Goal: Task Accomplishment & Management: Manage account settings

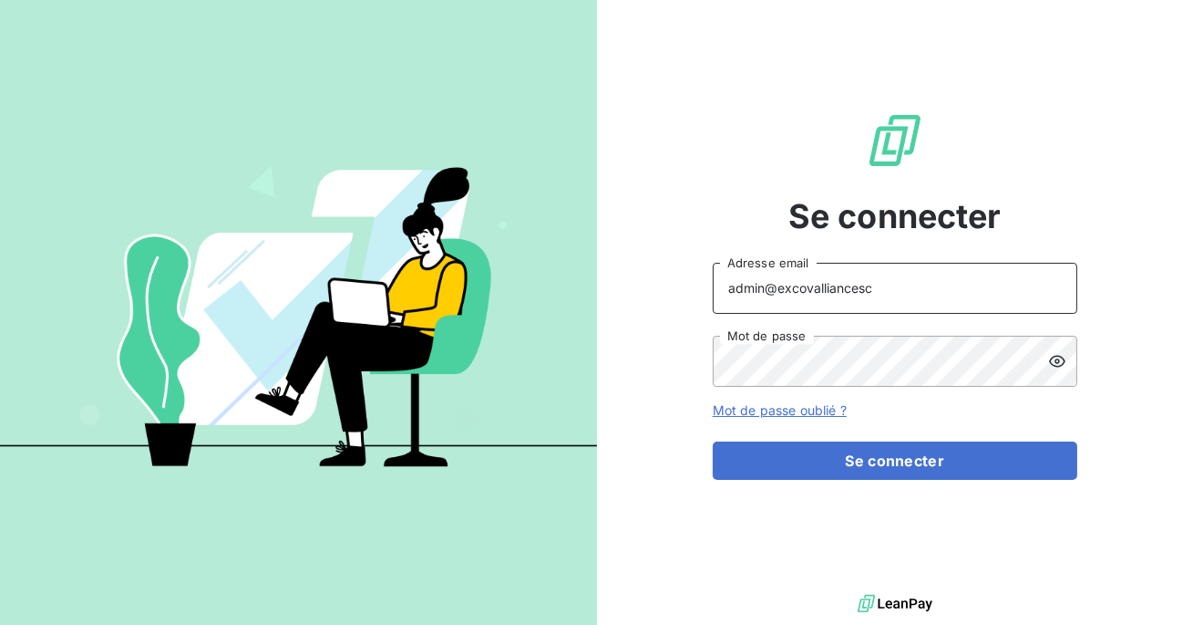
click at [891, 295] on input "admin@excovalliancesc" at bounding box center [895, 288] width 365 height 51
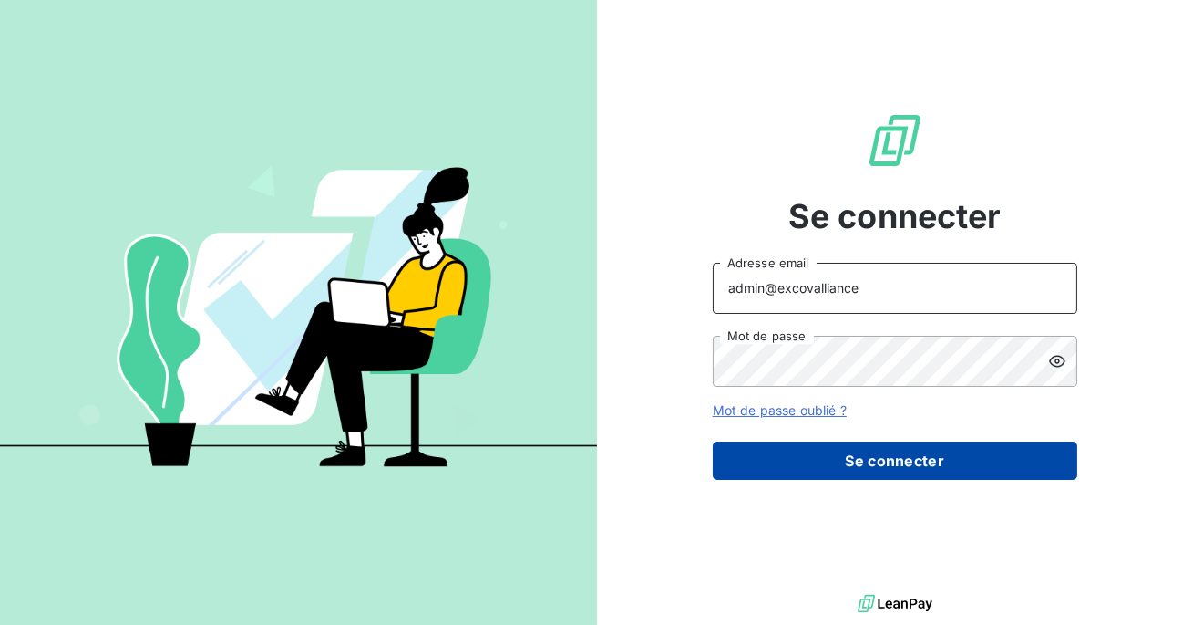
type input "admin@excovalliance"
click at [765, 443] on button "Se connecter" at bounding box center [895, 460] width 365 height 38
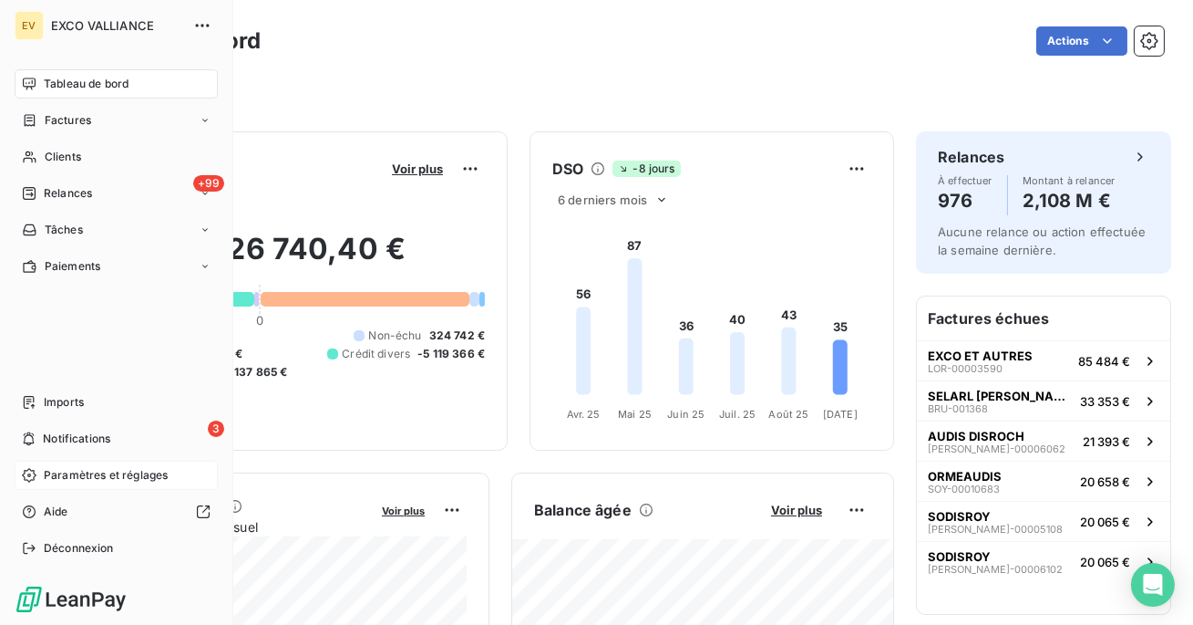
click at [109, 474] on span "Paramètres et réglages" at bounding box center [106, 475] width 124 height 16
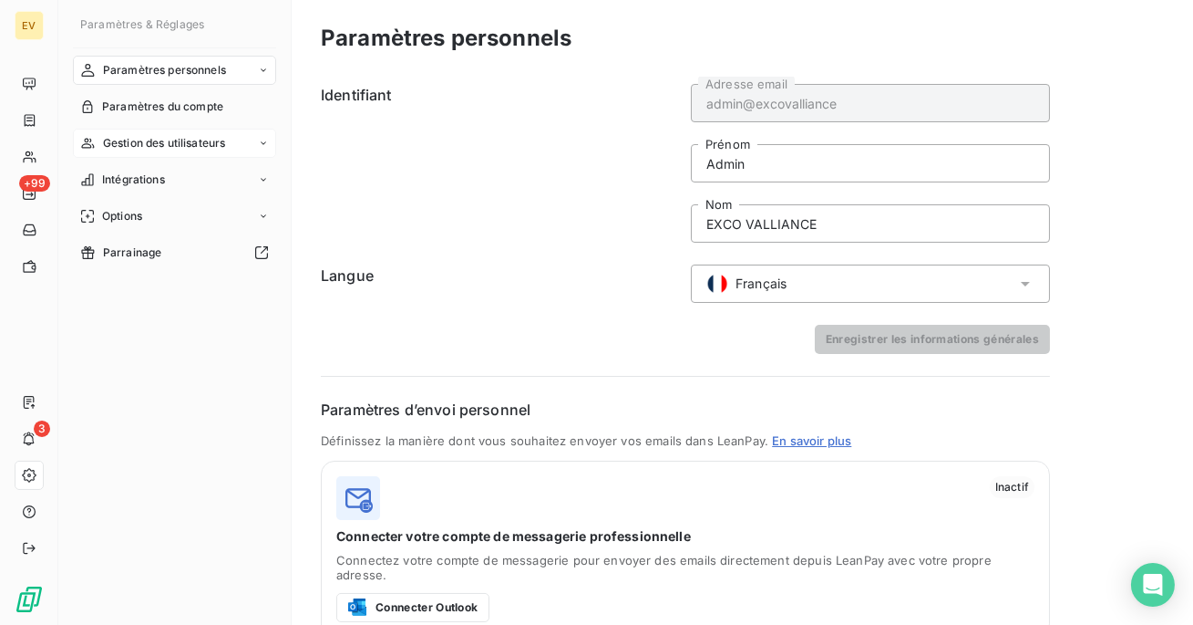
click at [147, 150] on span "Gestion des utilisateurs" at bounding box center [164, 143] width 123 height 16
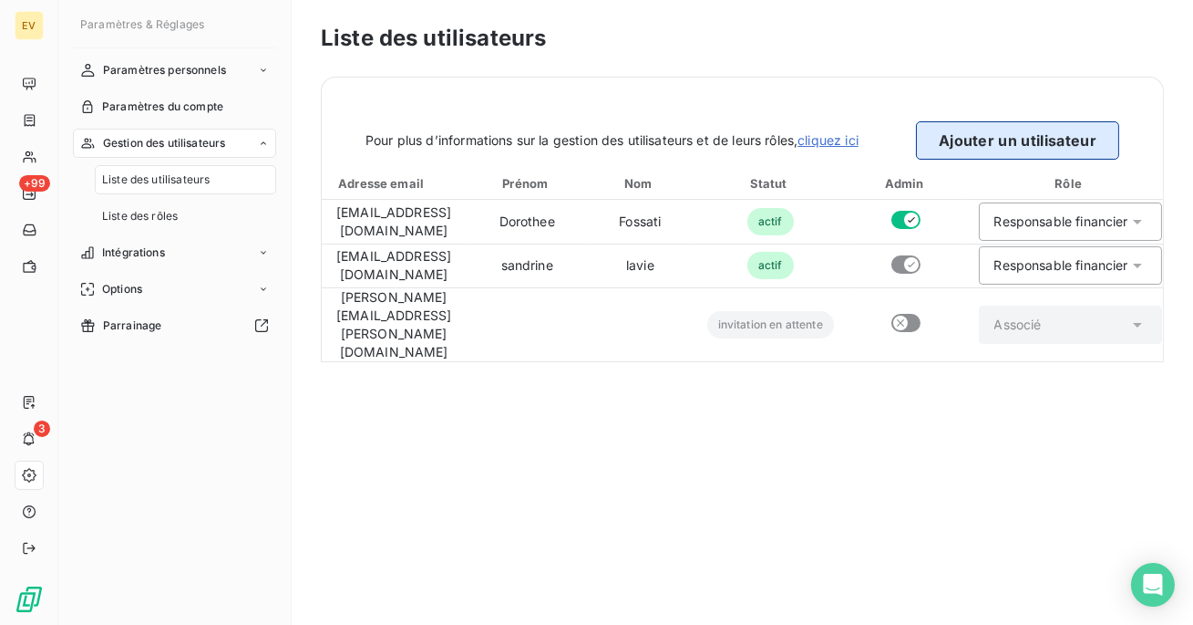
click at [1011, 145] on button "Ajouter un utilisateur" at bounding box center [1017, 140] width 203 height 38
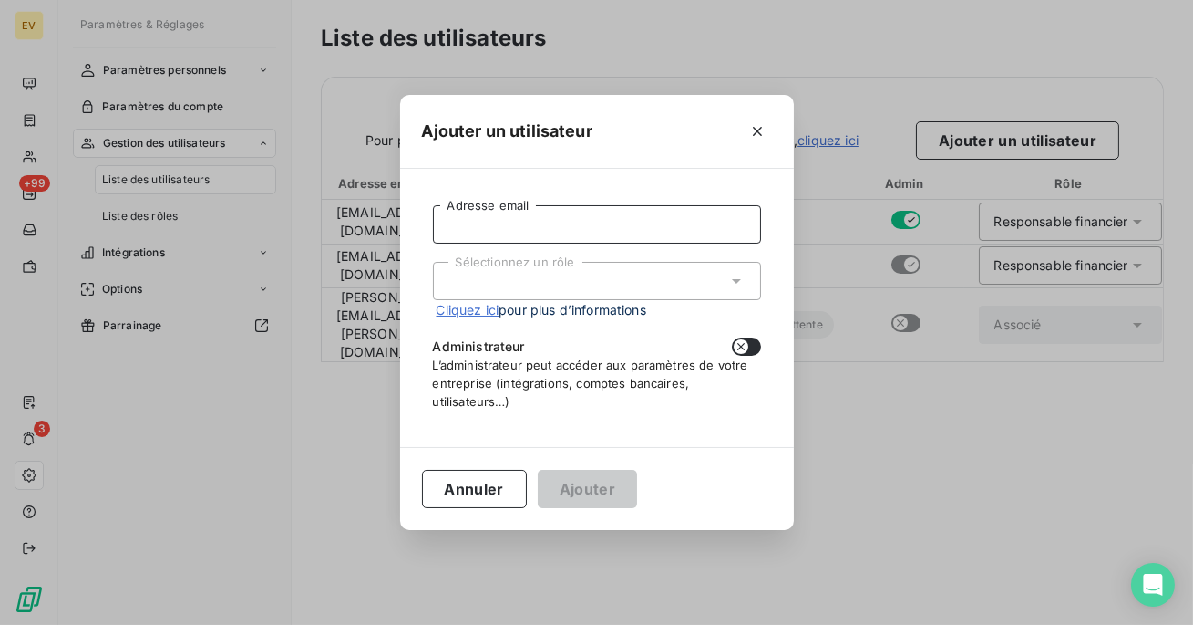
click at [593, 220] on input "Adresse email" at bounding box center [597, 224] width 328 height 38
paste input "[EMAIL_ADDRESS][DOMAIN_NAME]"
type input "[EMAIL_ADDRESS][DOMAIN_NAME]"
click at [574, 283] on div "Sélectionnez un rôle" at bounding box center [597, 281] width 328 height 38
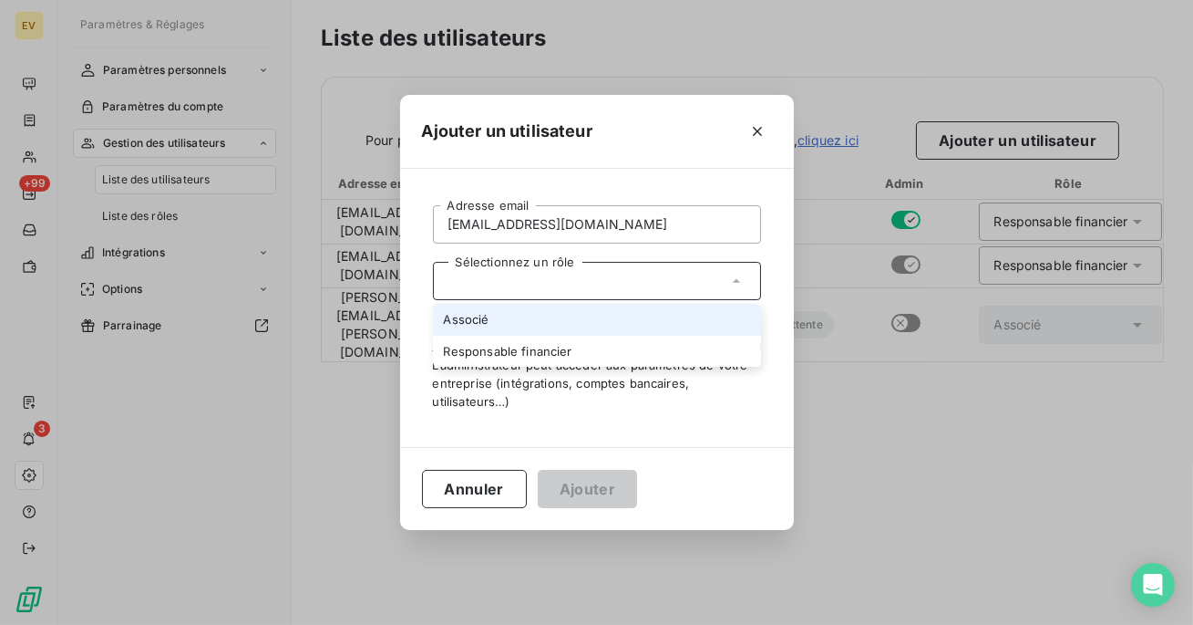
click at [612, 311] on li "Associé" at bounding box center [597, 320] width 328 height 32
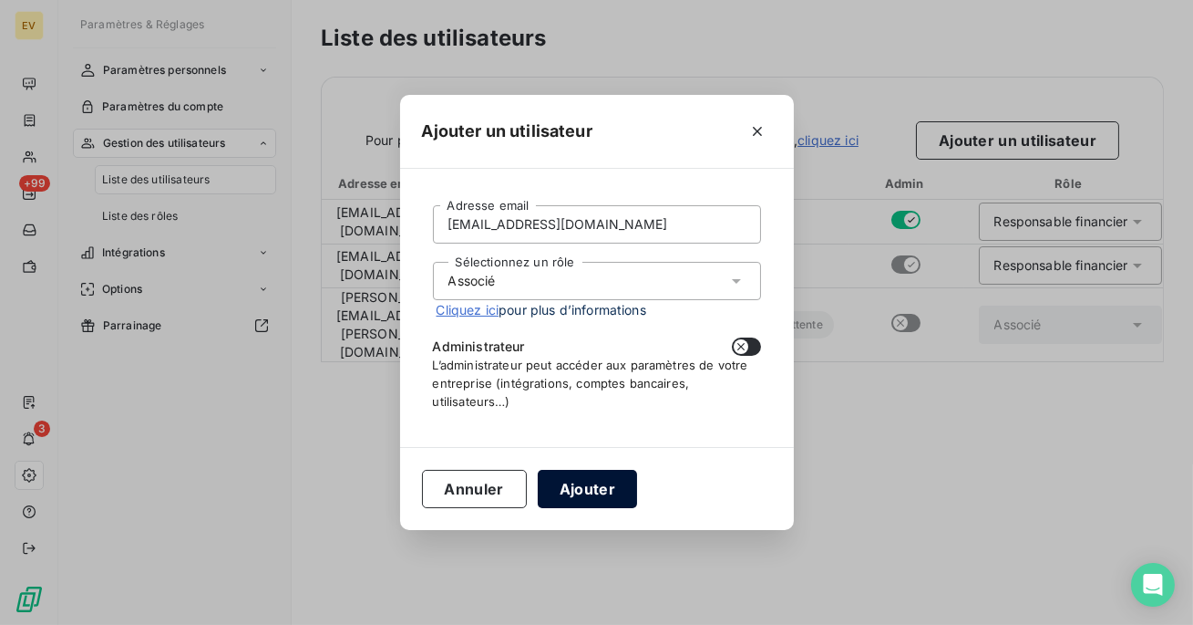
click at [580, 480] on button "Ajouter" at bounding box center [587, 489] width 99 height 38
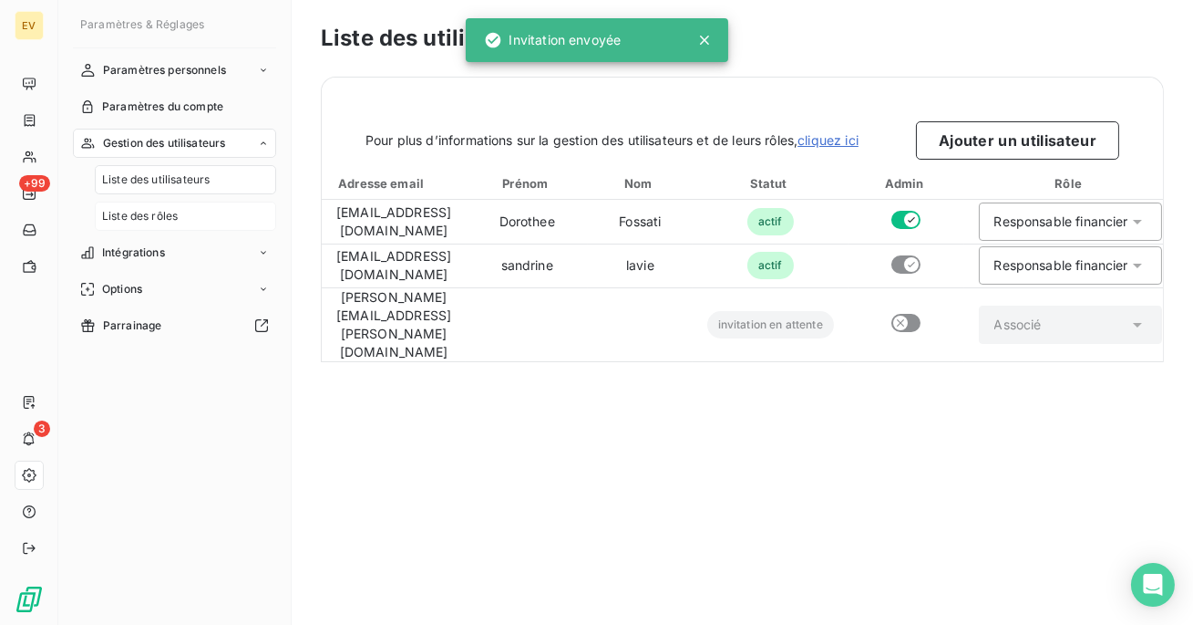
click at [163, 212] on span "Liste des rôles" at bounding box center [140, 216] width 76 height 16
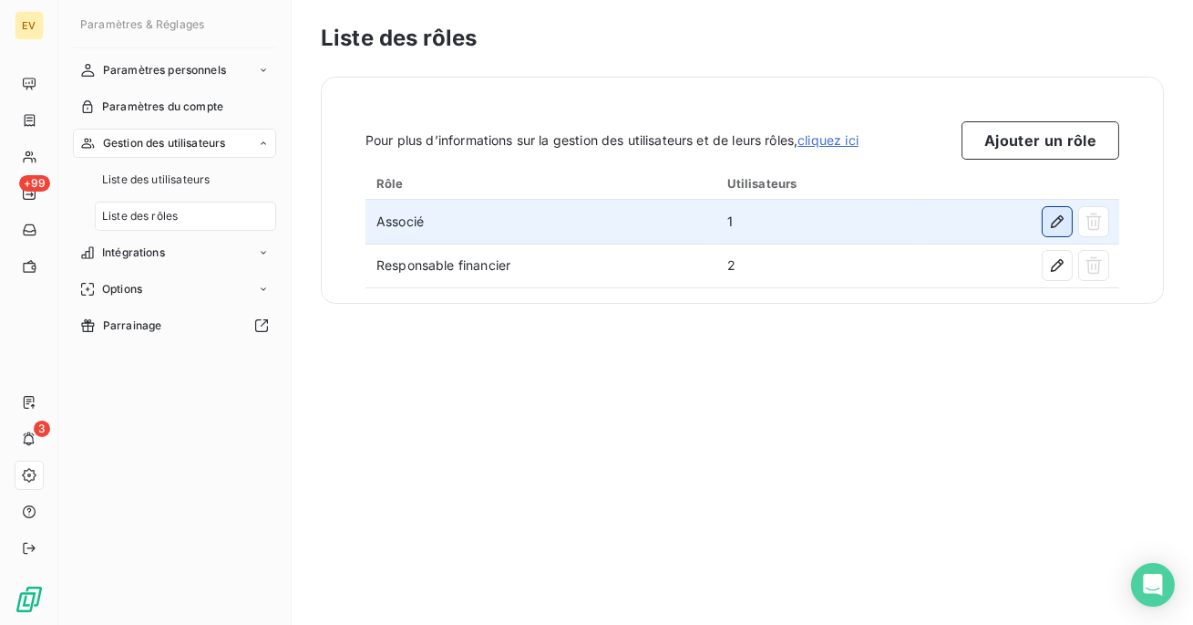
click at [1059, 221] on icon "button" at bounding box center [1057, 221] width 13 height 13
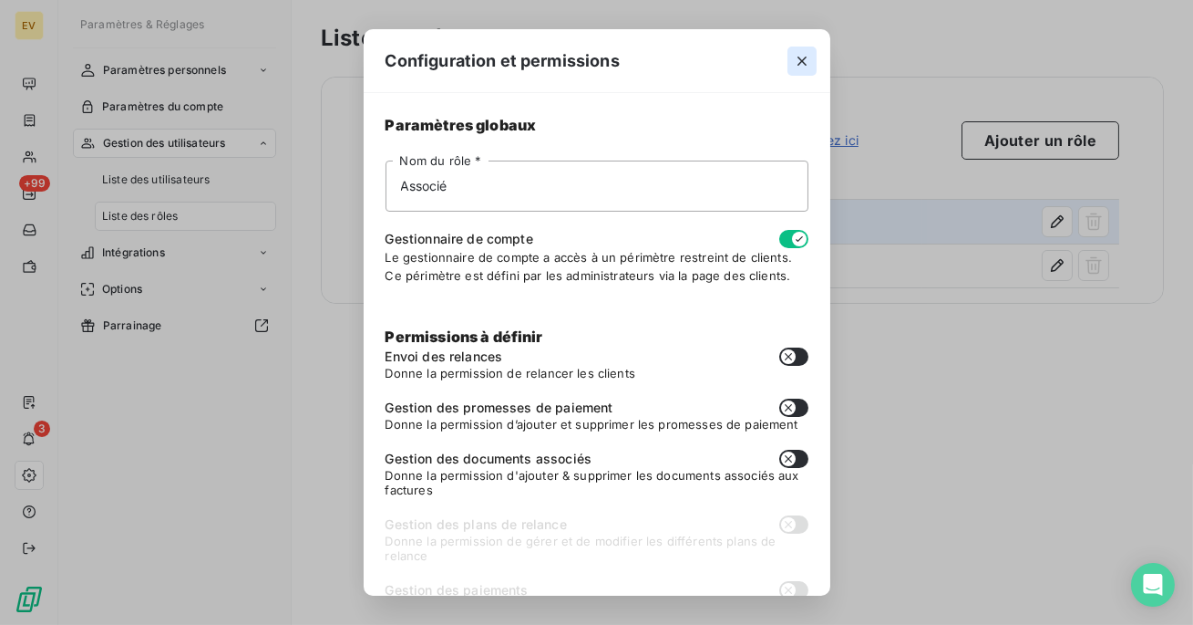
click at [804, 56] on icon "button" at bounding box center [802, 61] width 18 height 18
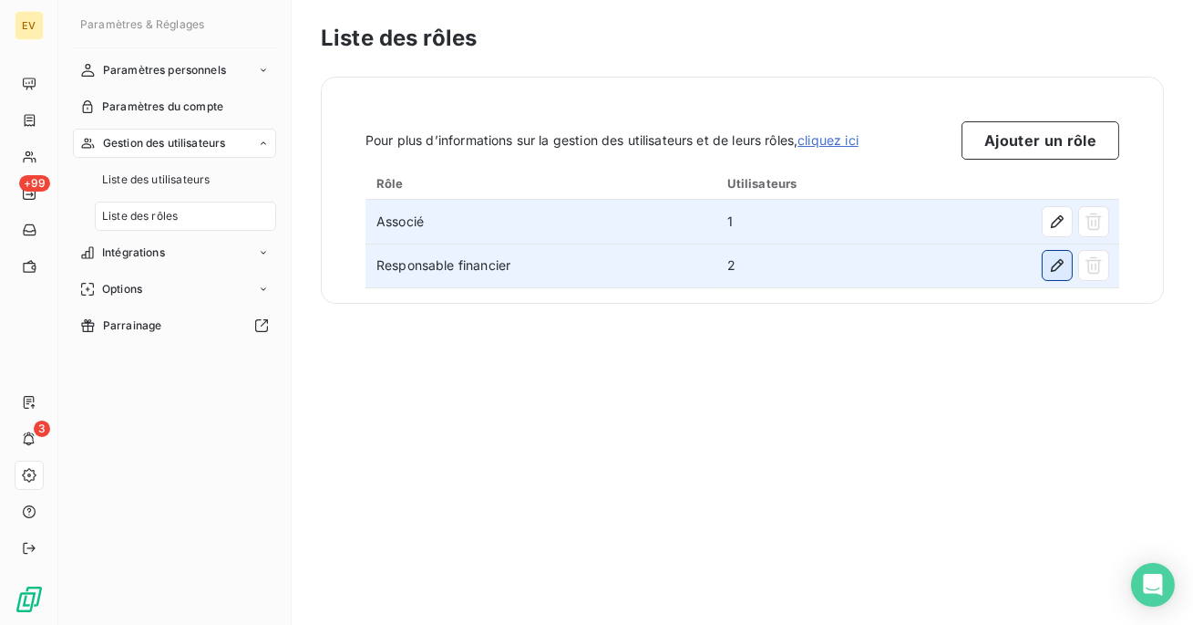
click at [1053, 266] on icon "button" at bounding box center [1057, 265] width 13 height 13
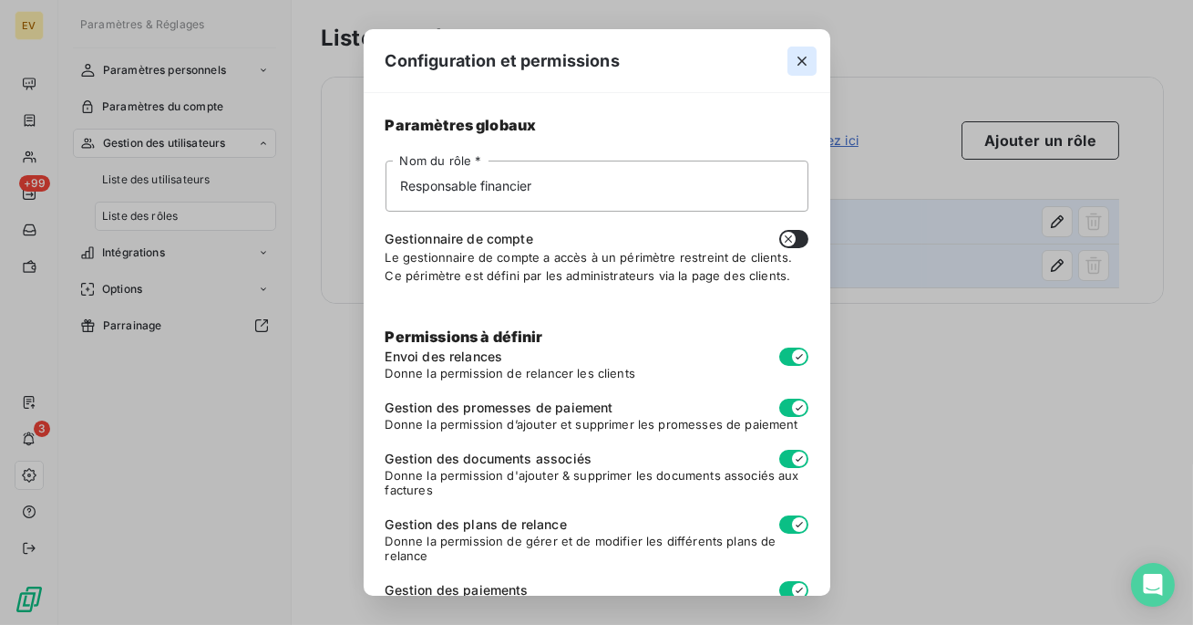
click at [803, 60] on icon "button" at bounding box center [802, 61] width 18 height 18
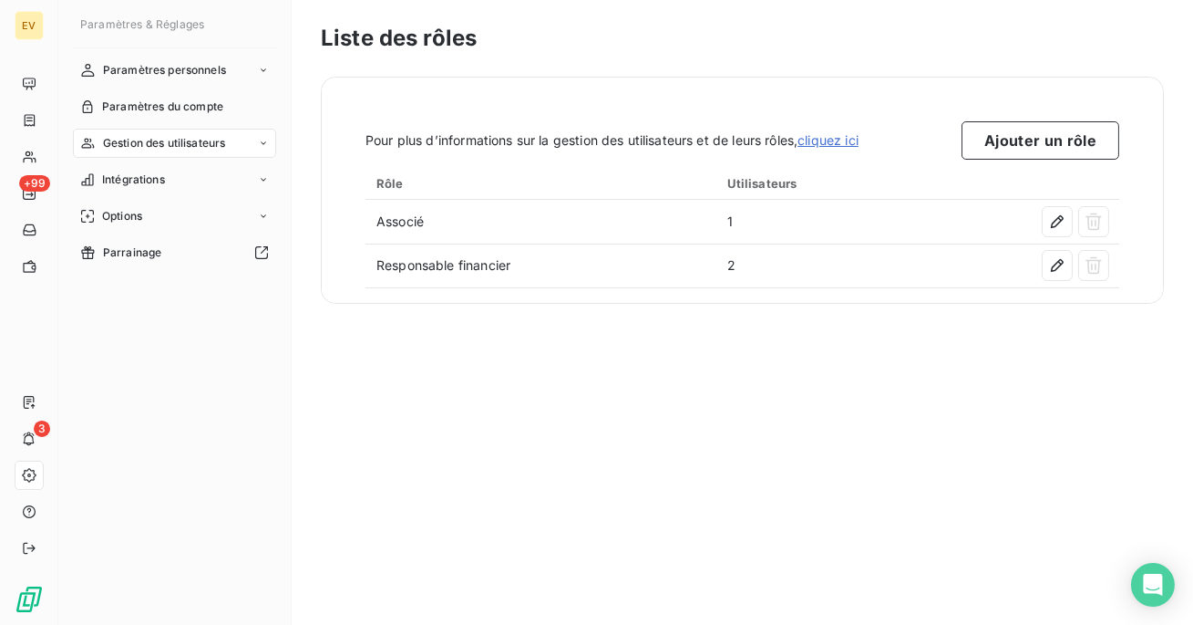
click at [192, 150] on span "Gestion des utilisateurs" at bounding box center [164, 143] width 123 height 16
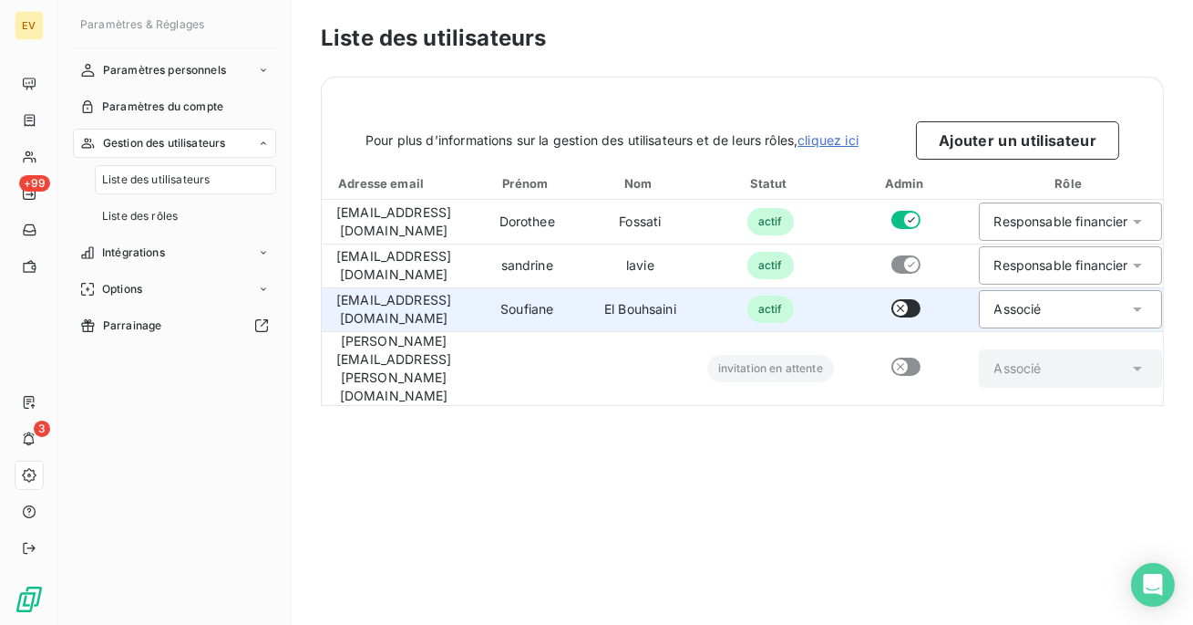
click at [1088, 310] on div "Associé" at bounding box center [1070, 309] width 183 height 38
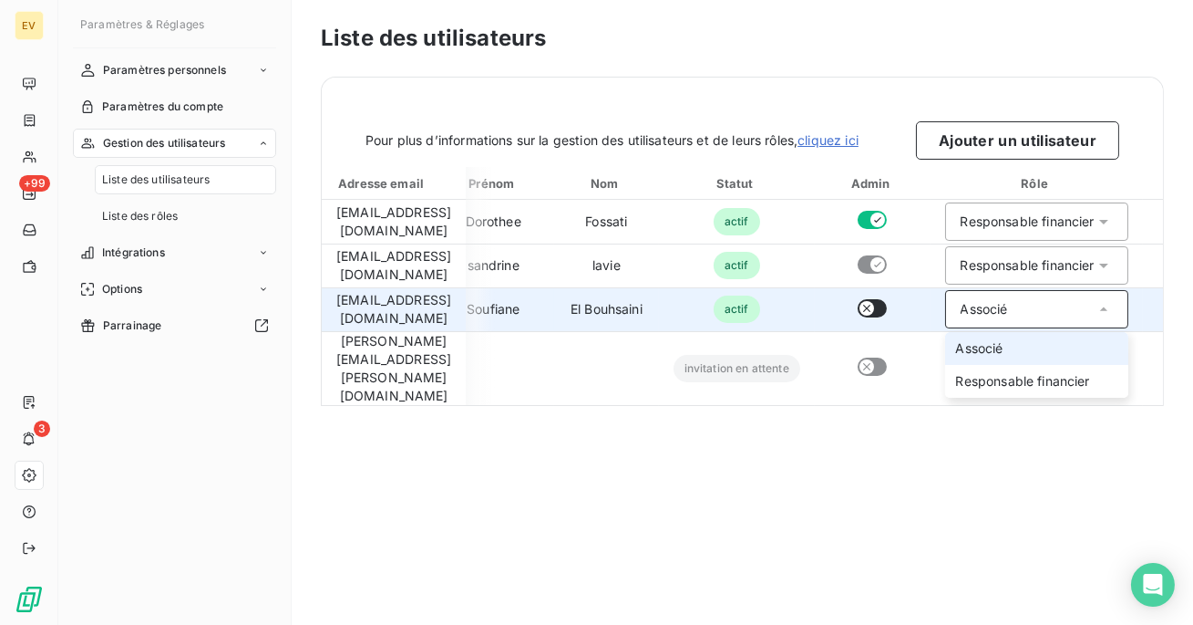
click at [1113, 307] on icon at bounding box center [1104, 309] width 18 height 18
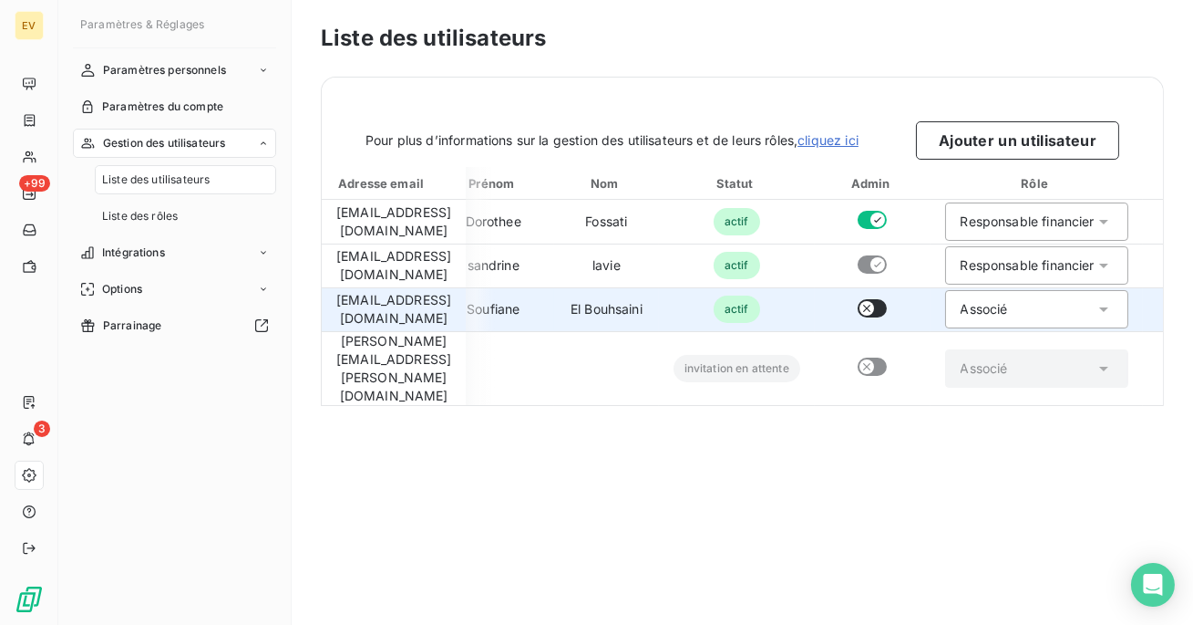
click at [1113, 307] on icon at bounding box center [1104, 309] width 18 height 18
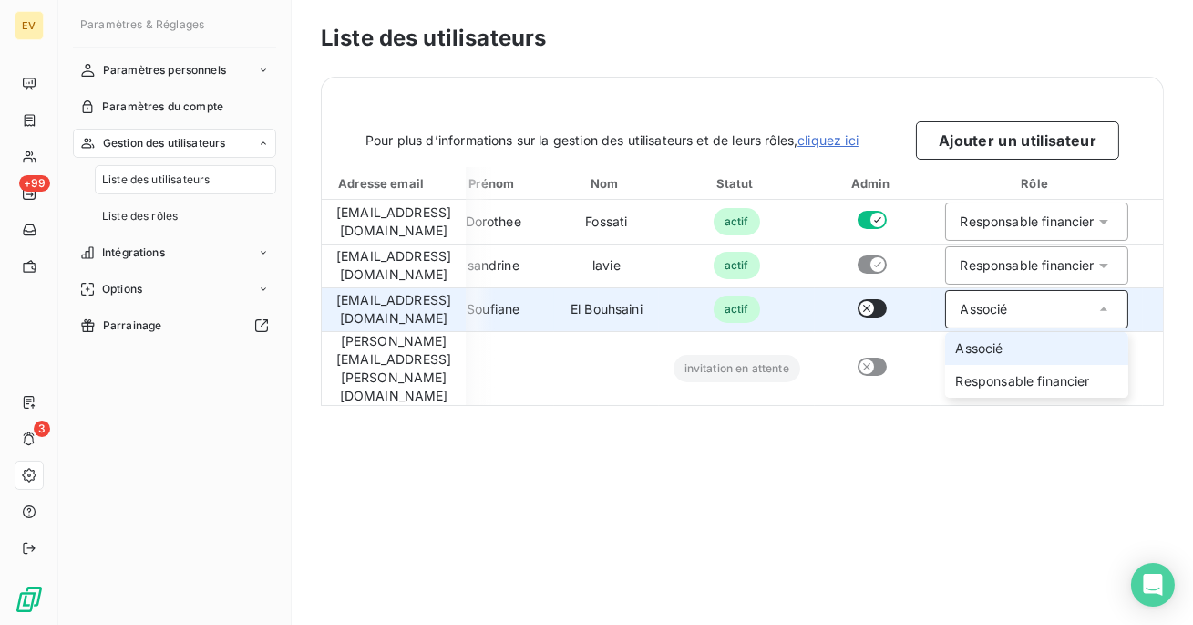
click at [1113, 308] on icon at bounding box center [1104, 309] width 18 height 18
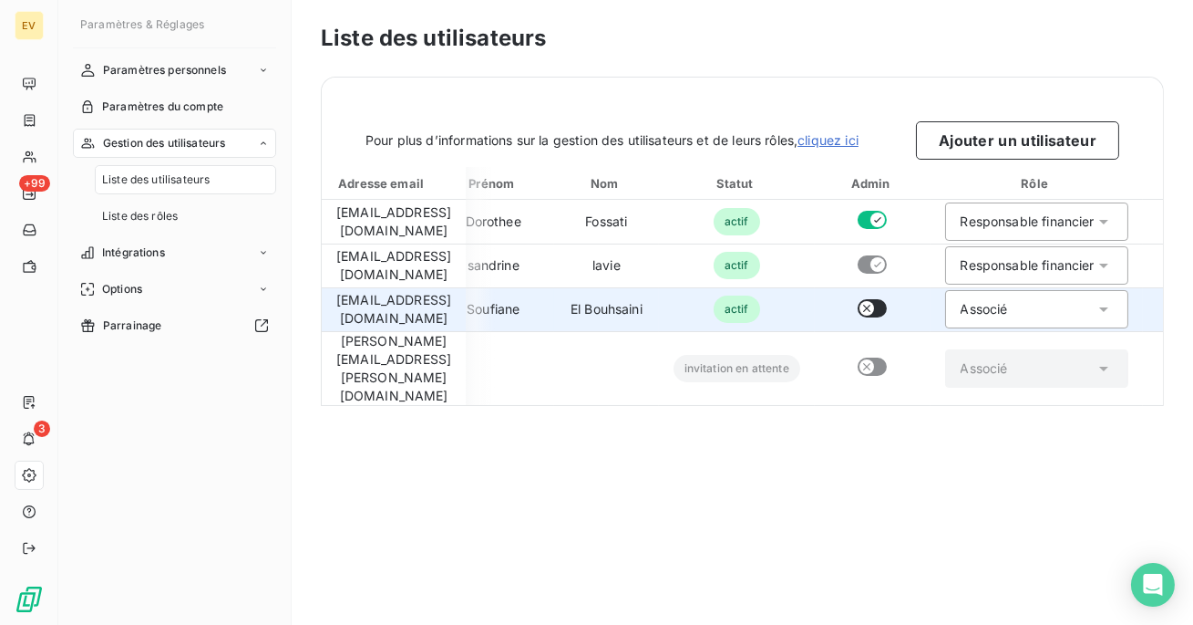
click at [1113, 308] on icon at bounding box center [1104, 309] width 18 height 18
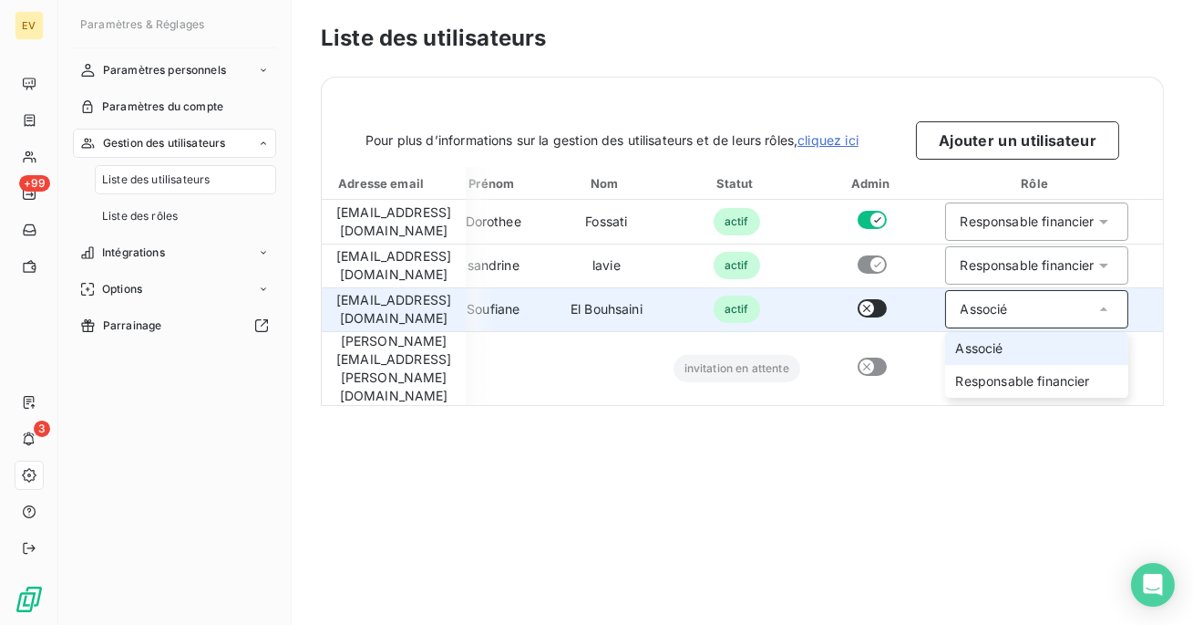
scroll to position [22, 34]
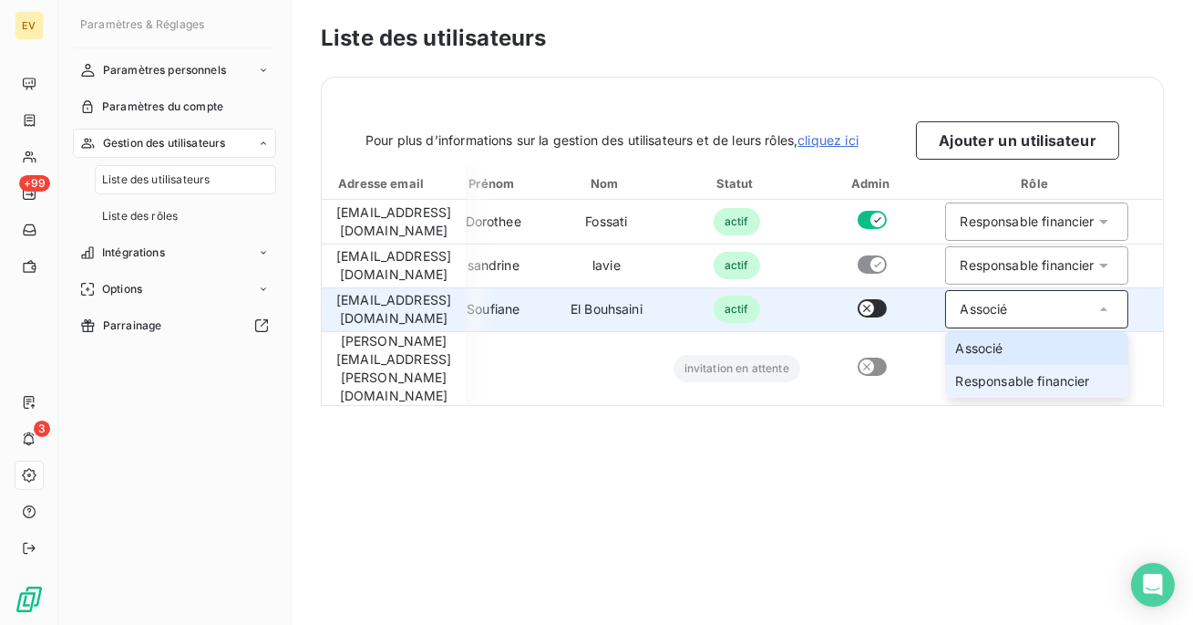
click at [1043, 372] on span "Responsable financier" at bounding box center [1023, 381] width 134 height 18
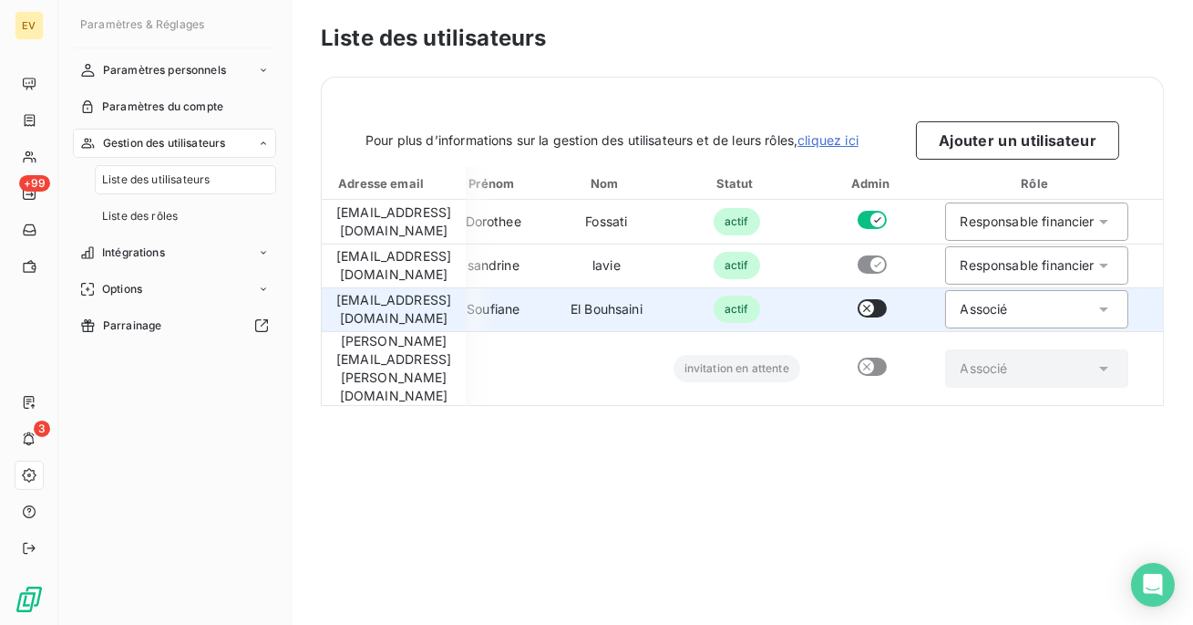
scroll to position [0, 34]
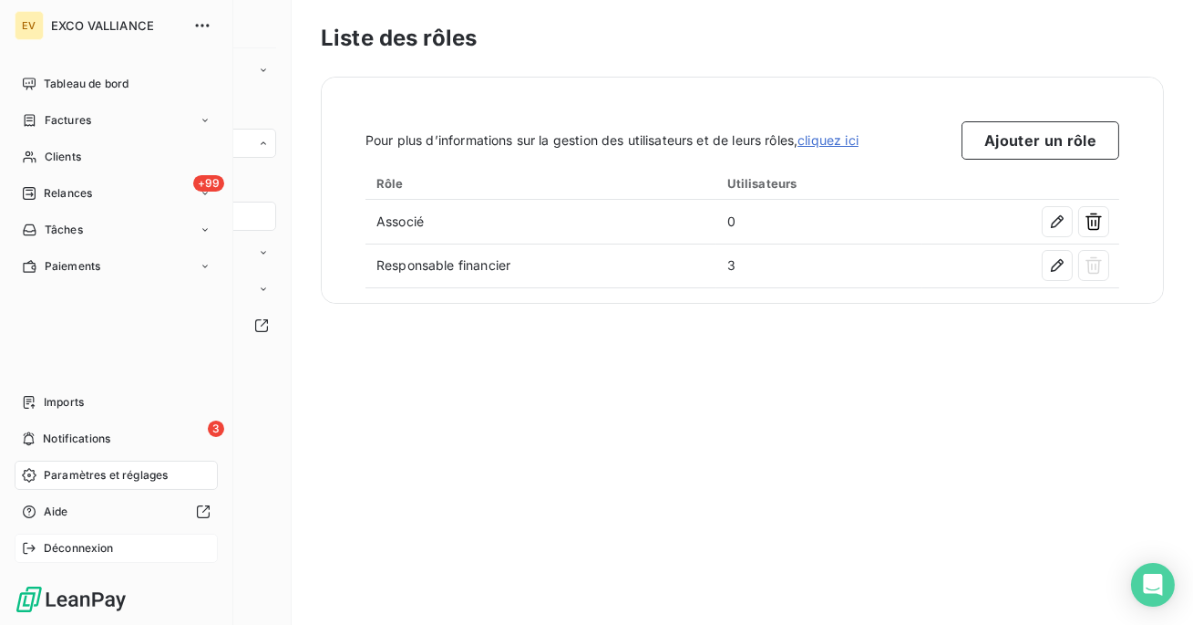
click at [60, 557] on div "Déconnexion" at bounding box center [116, 547] width 203 height 29
